Goal: Task Accomplishment & Management: Manage account settings

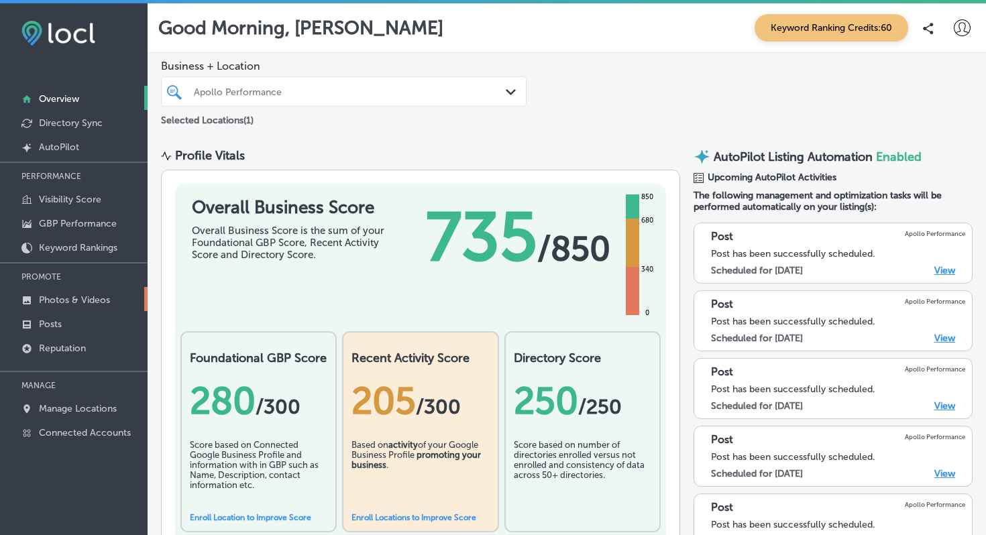
click at [53, 294] on p "Photos & Videos" at bounding box center [74, 299] width 71 height 11
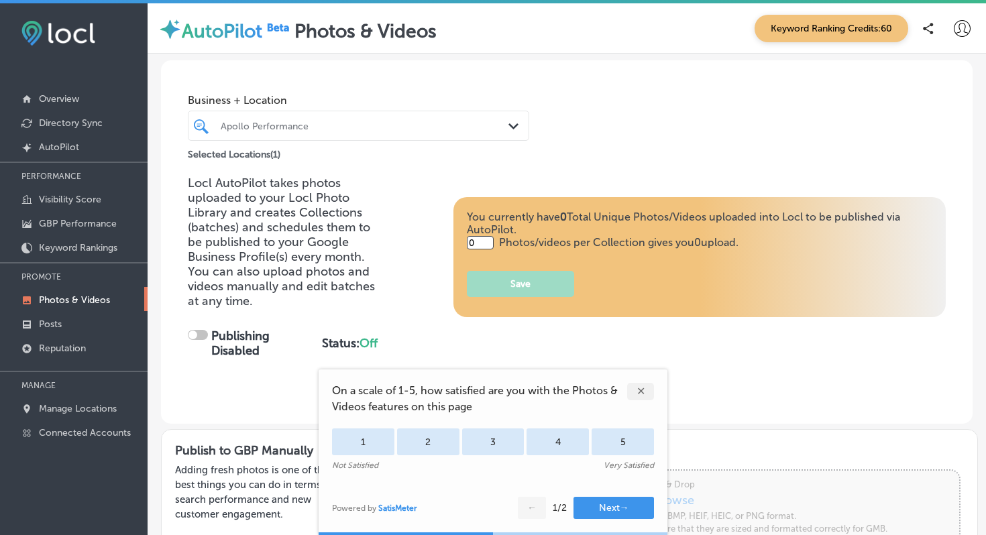
type input "5"
checkbox input "true"
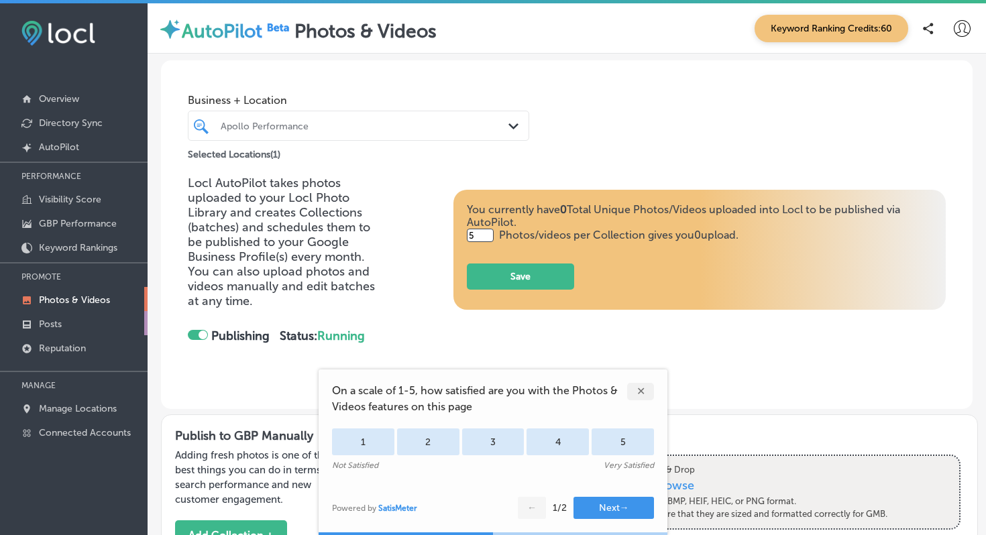
click at [46, 318] on p "Posts" at bounding box center [50, 323] width 23 height 11
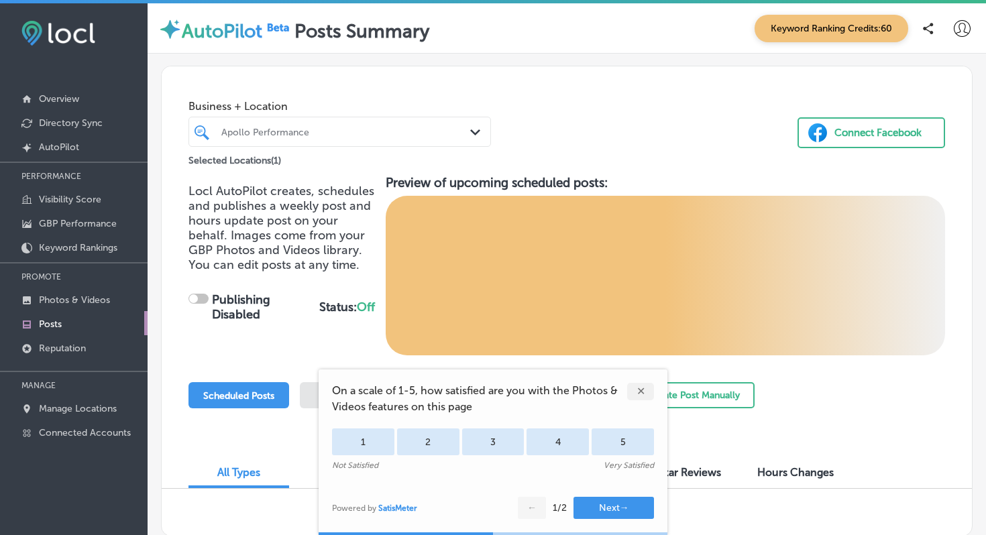
checkbox input "true"
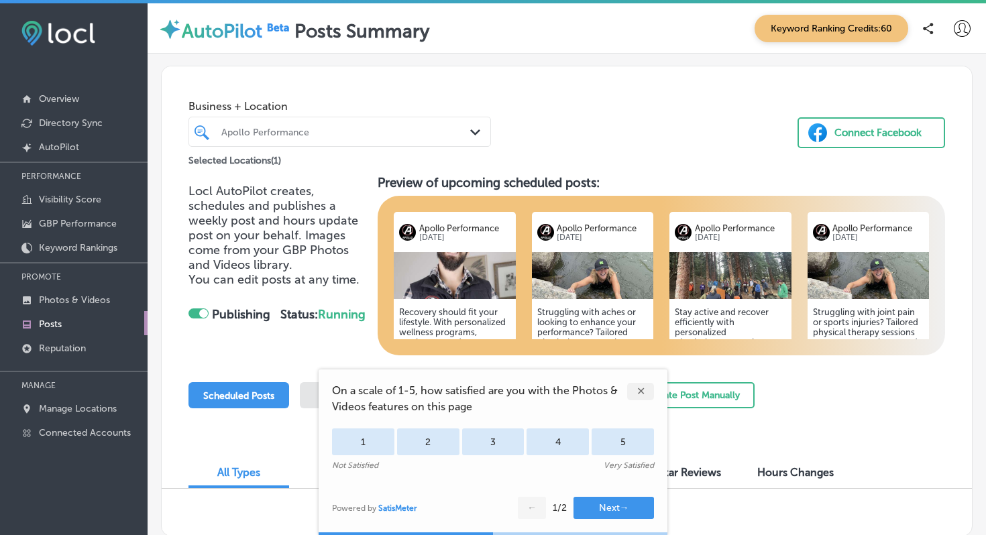
scroll to position [3, 0]
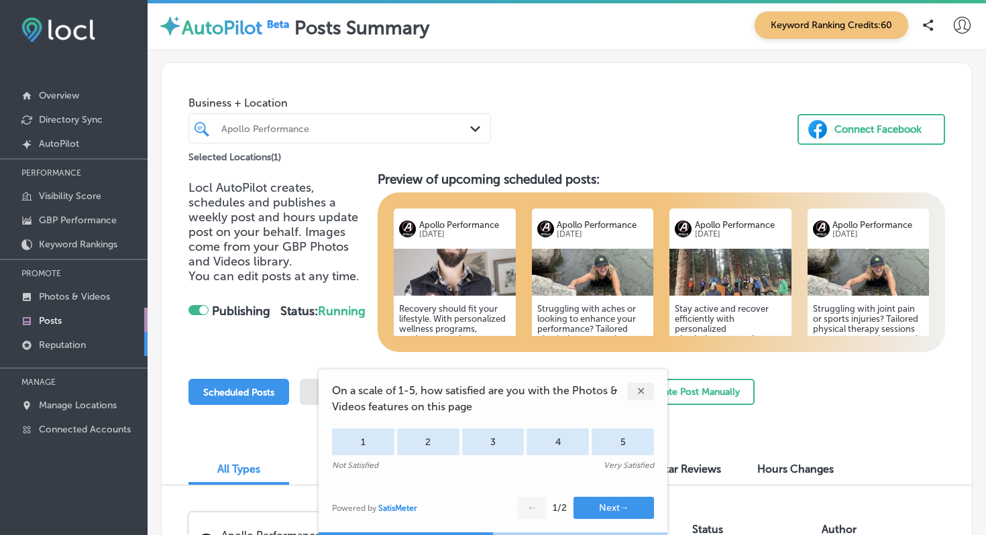
click at [50, 341] on p "Reputation" at bounding box center [62, 344] width 47 height 11
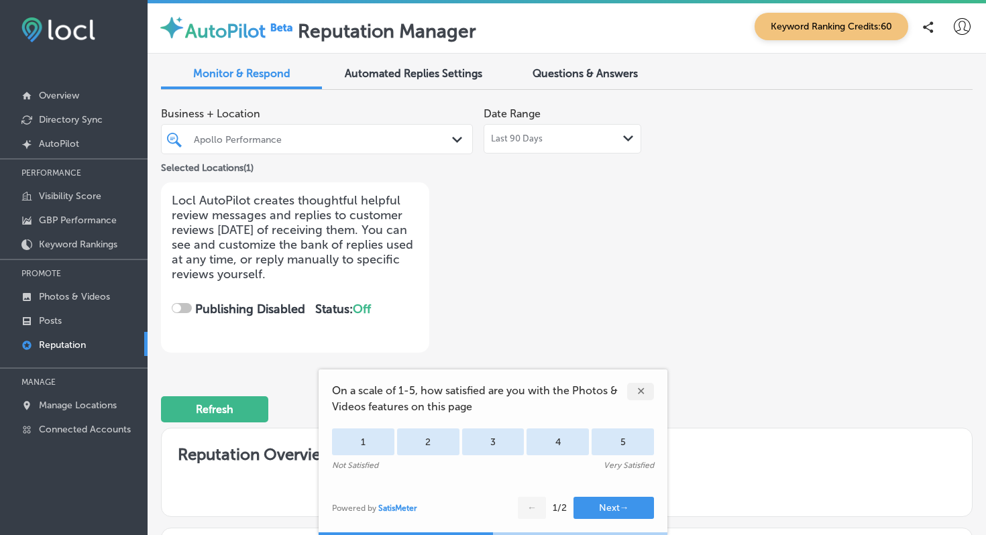
checkbox input "true"
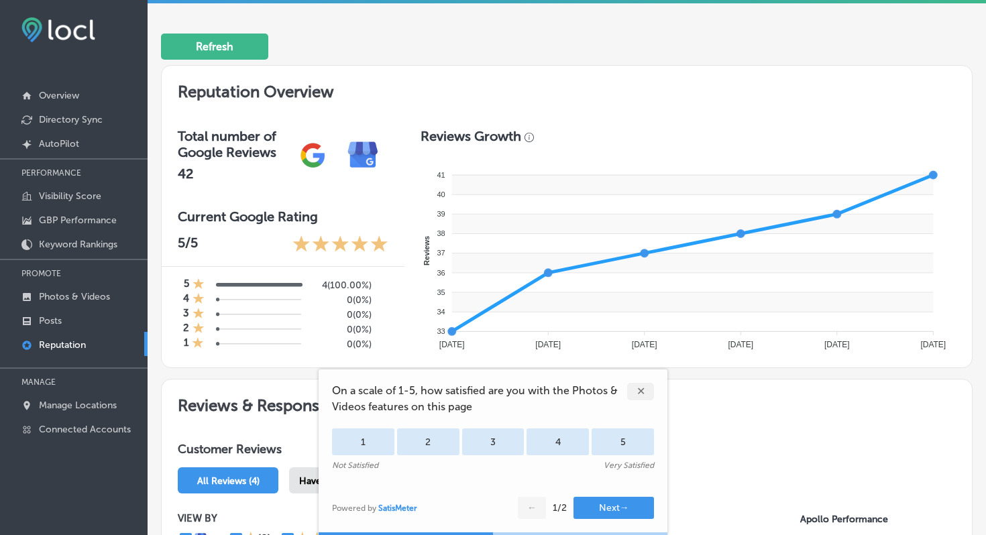
scroll to position [361, 0]
